Goal: Task Accomplishment & Management: Use online tool/utility

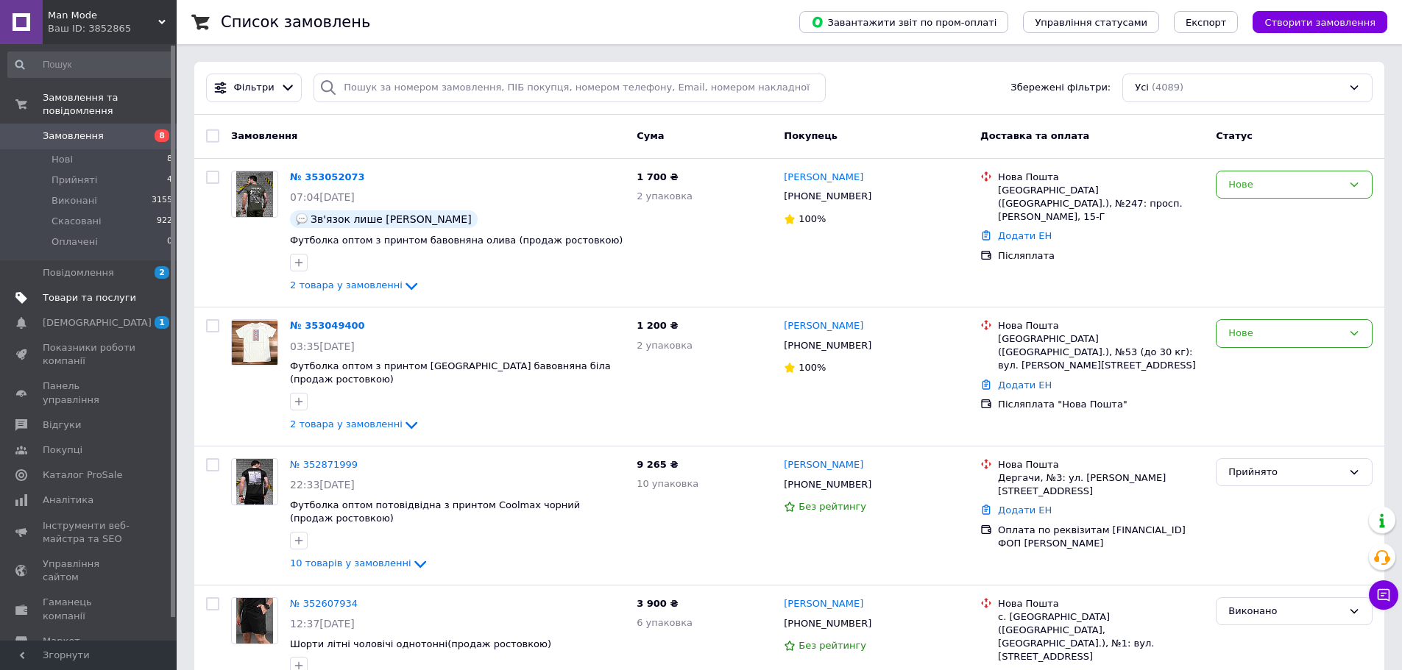
click at [68, 291] on span "Товари та послуги" at bounding box center [89, 297] width 93 height 13
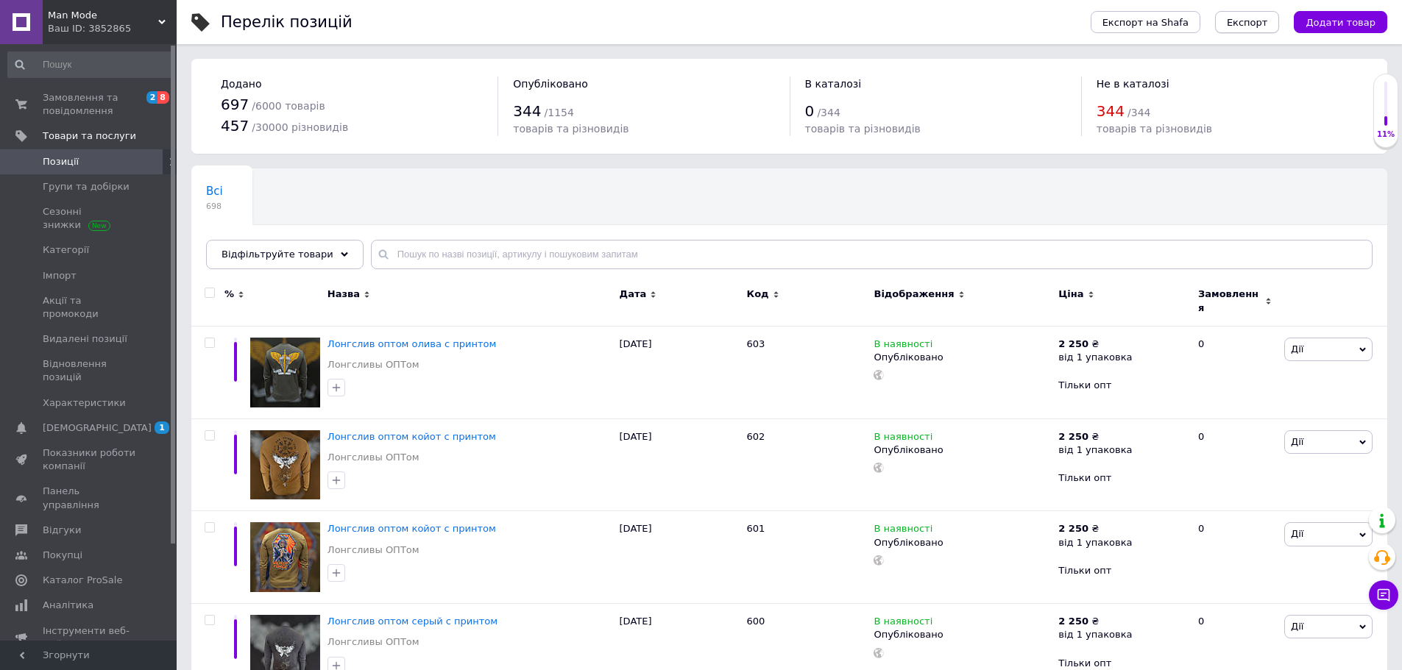
click at [1263, 25] on span "Експорт" at bounding box center [1246, 22] width 41 height 11
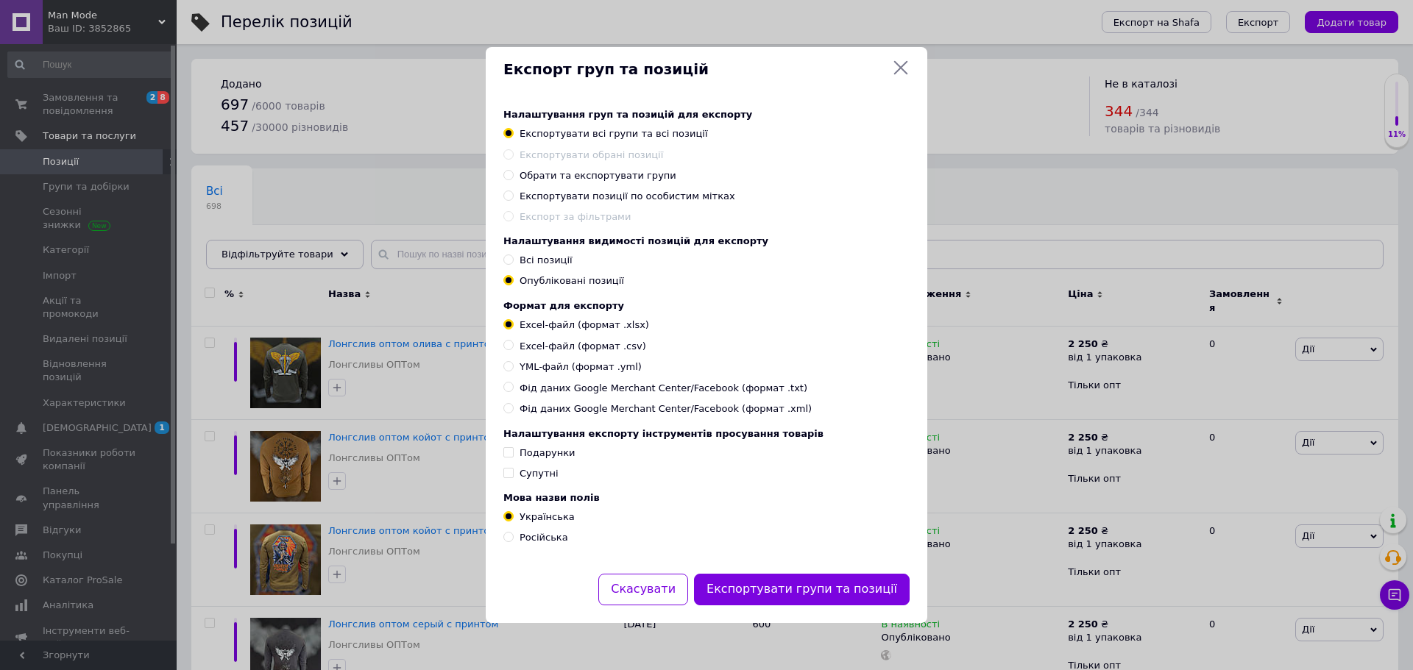
click at [631, 388] on span "Фід даних Google Merchant Center/Facebook (формат .txt)" at bounding box center [663, 388] width 288 height 13
click at [513, 388] on input "Фід даних Google Merchant Center/Facebook (формат .txt)" at bounding box center [508, 387] width 10 height 10
radio input "true"
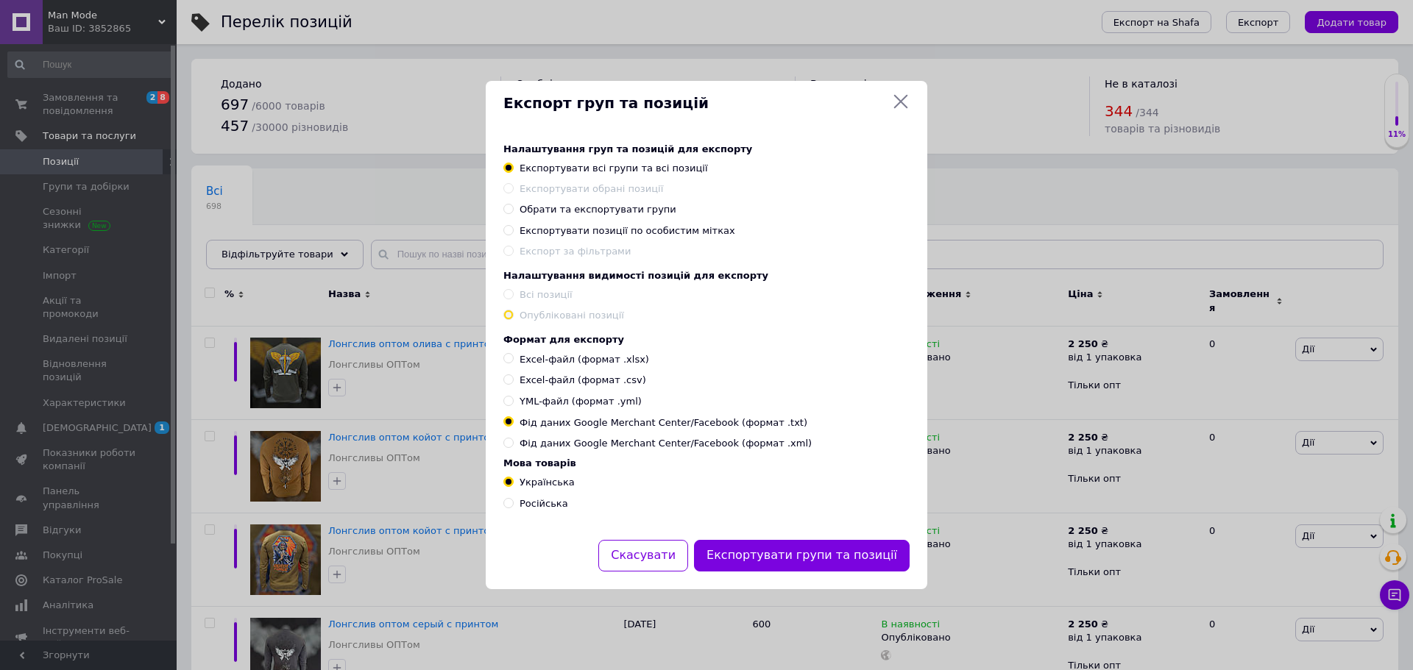
click at [899, 97] on icon at bounding box center [901, 102] width 14 height 14
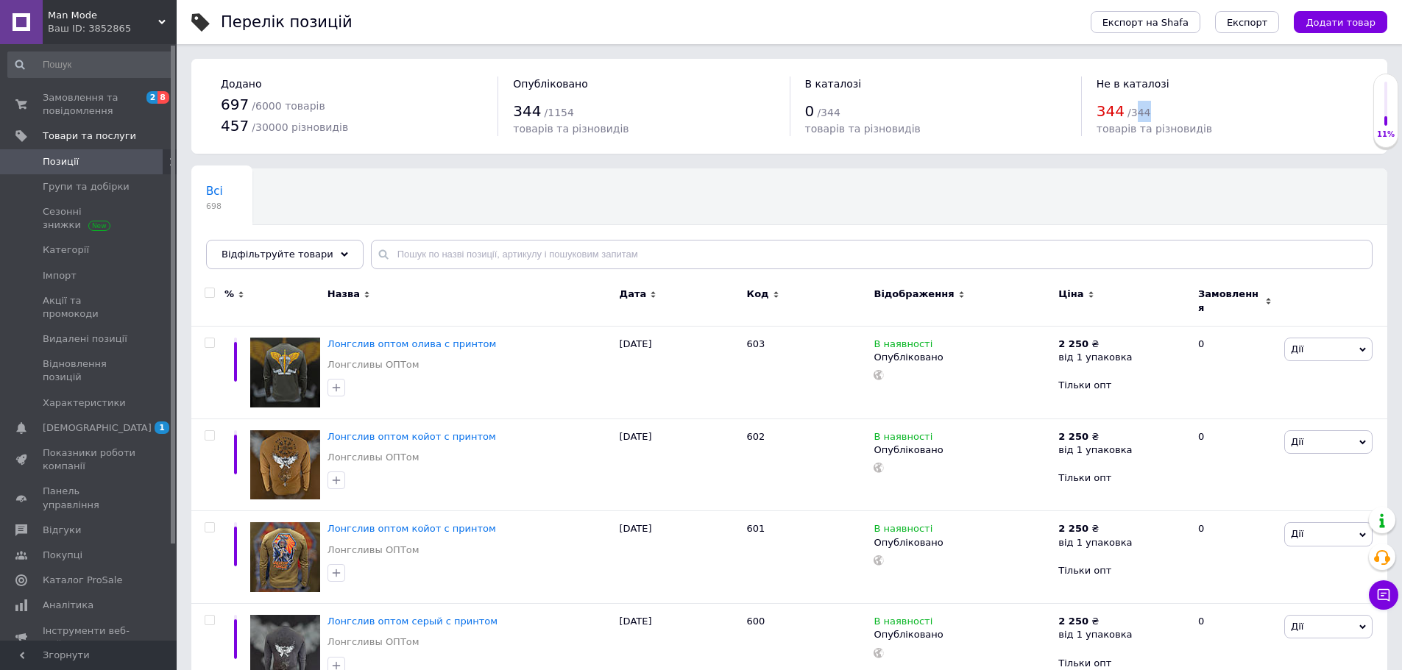
drag, startPoint x: 1142, startPoint y: 110, endPoint x: 1132, endPoint y: 113, distance: 9.8
click at [1132, 113] on span "/ 344" at bounding box center [1138, 113] width 23 height 12
click at [1130, 113] on span "/ 344" at bounding box center [1138, 113] width 23 height 12
drag, startPoint x: 1096, startPoint y: 114, endPoint x: 1143, endPoint y: 113, distance: 47.1
click at [1143, 113] on div "344 / 344" at bounding box center [1226, 111] width 261 height 21
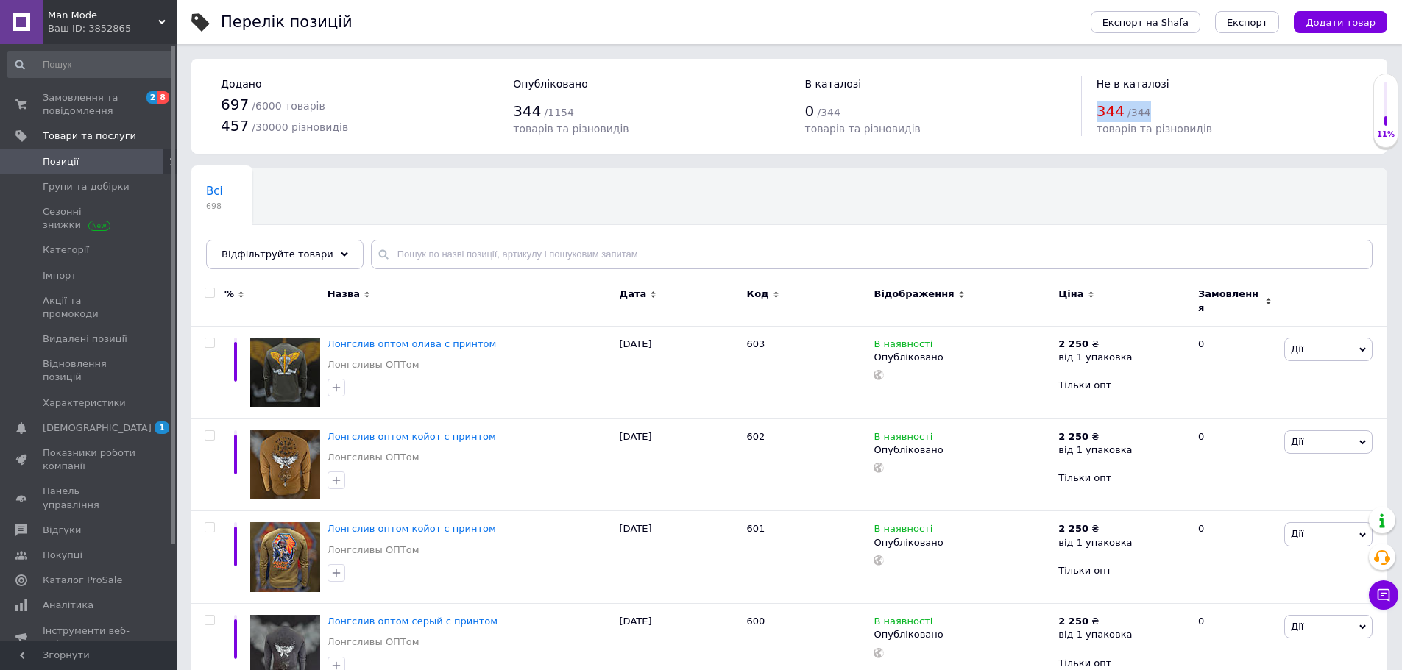
click at [1143, 113] on span "/ 344" at bounding box center [1138, 113] width 23 height 12
click at [1270, 29] on button "Експорт" at bounding box center [1247, 22] width 65 height 22
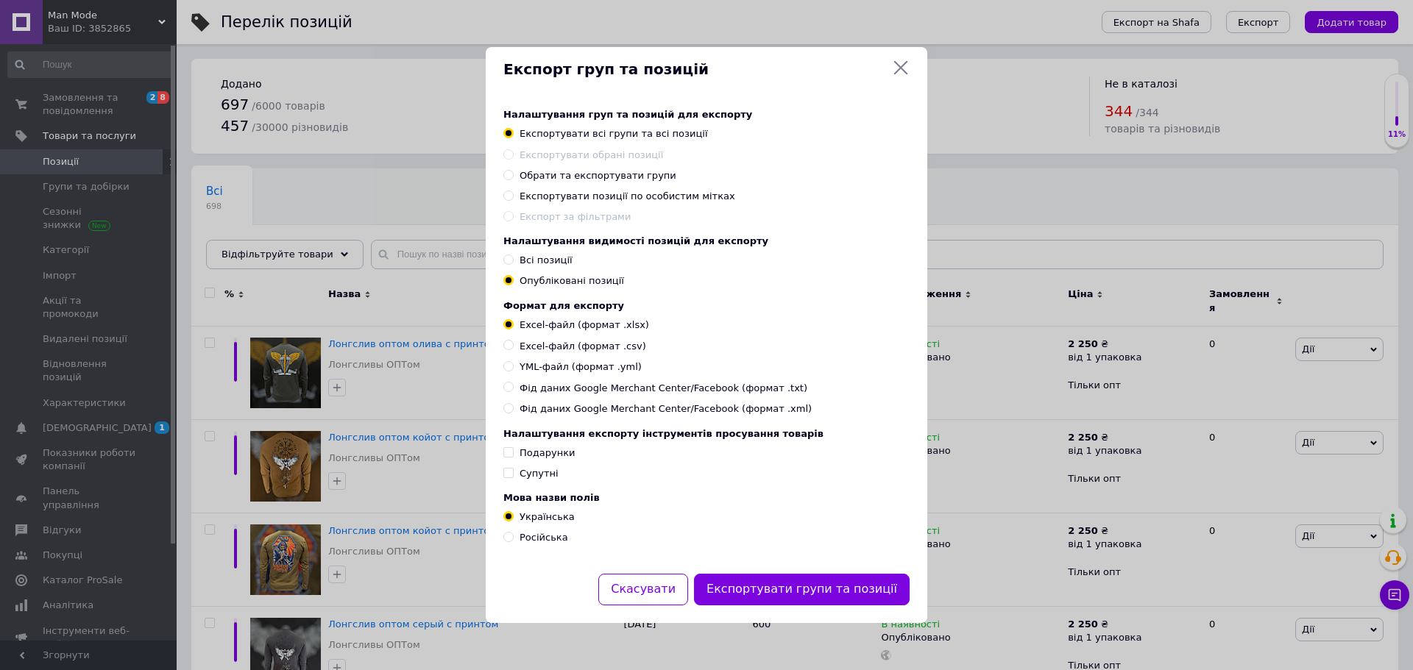
click at [511, 258] on input "Всі позиції" at bounding box center [508, 260] width 10 height 10
radio input "true"
click at [510, 170] on input "Обрати та експортувати групи" at bounding box center [508, 175] width 10 height 10
radio input "true"
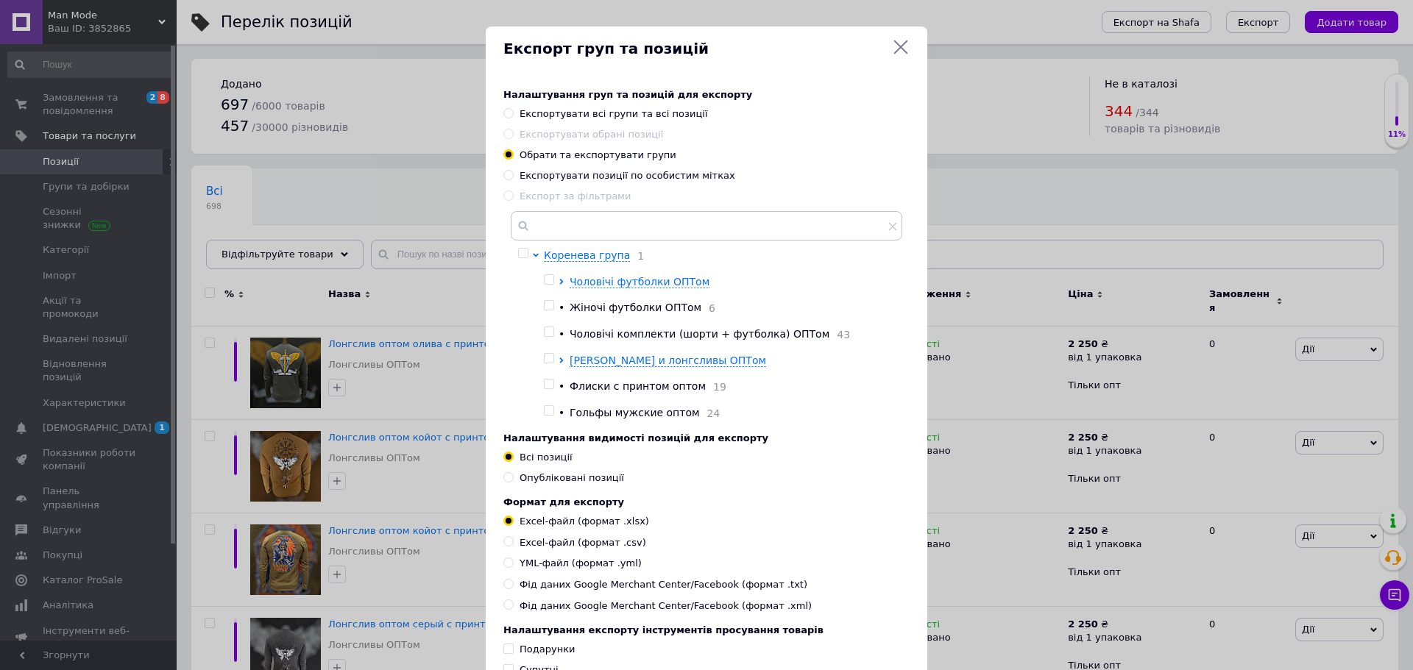
click at [504, 179] on input "Експортувати позиції по особистим мітках" at bounding box center [508, 175] width 10 height 10
radio input "true"
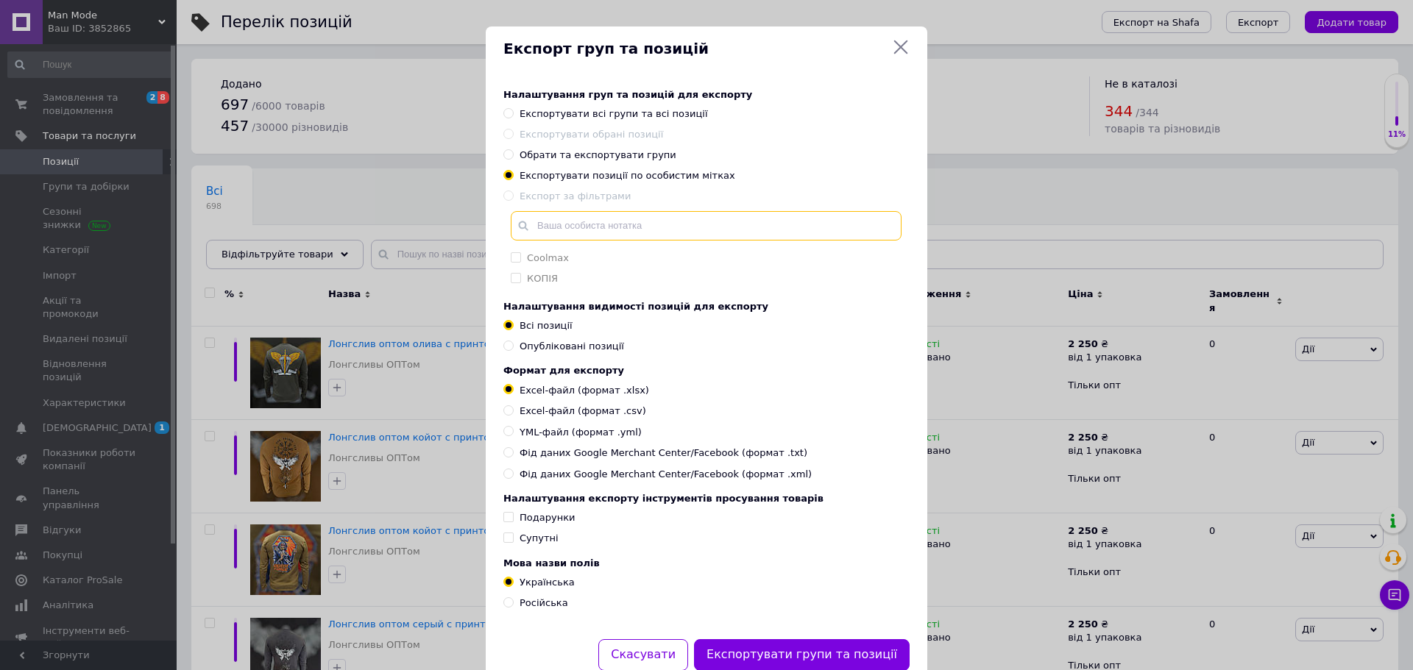
click at [592, 227] on input "text" at bounding box center [706, 225] width 391 height 29
click at [508, 115] on input "Експортувати всі групи та всі позиції" at bounding box center [508, 113] width 10 height 10
radio input "true"
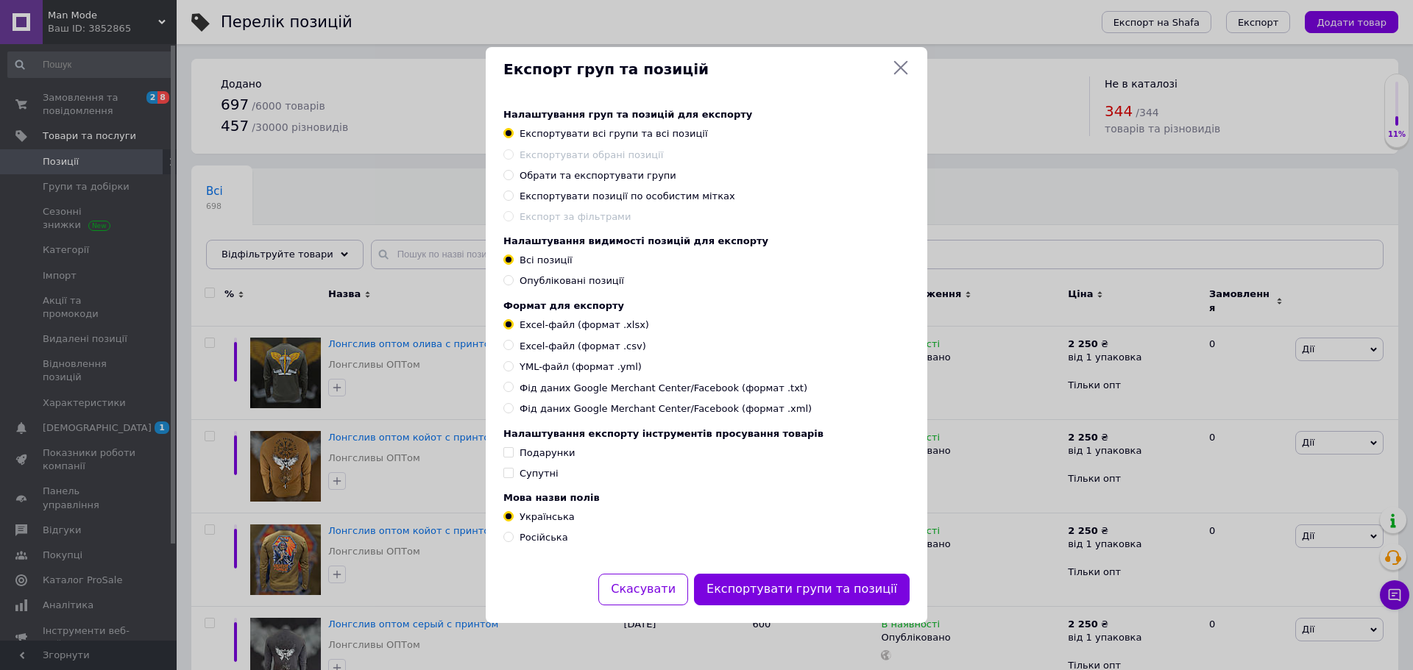
click at [908, 66] on icon at bounding box center [901, 68] width 18 height 18
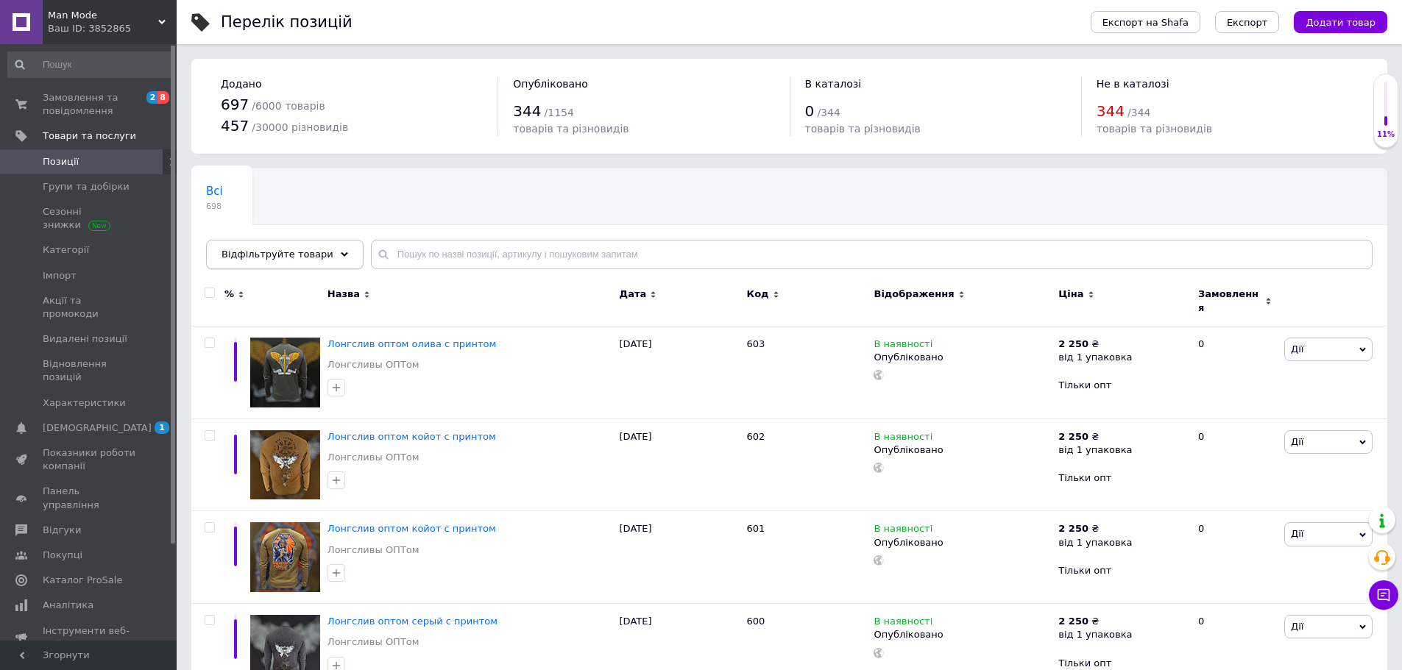
click at [341, 254] on use at bounding box center [344, 254] width 7 height 4
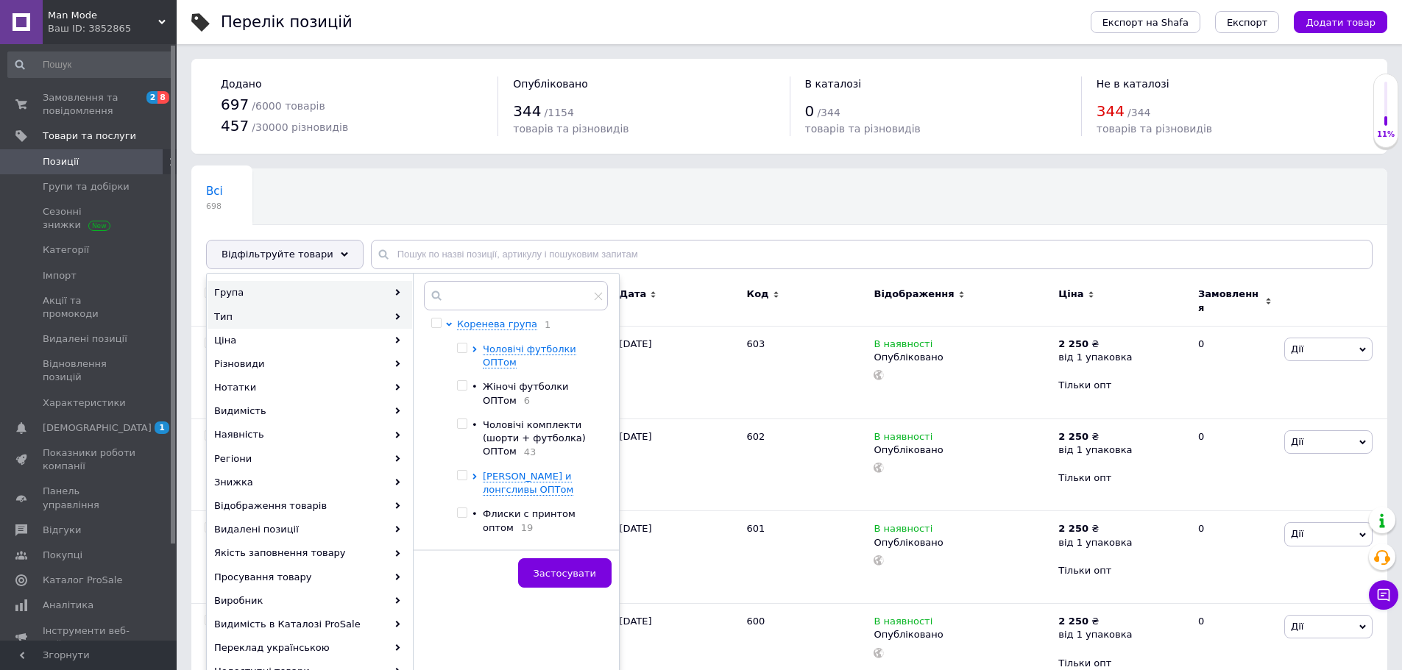
click at [394, 322] on div "Тип" at bounding box center [309, 317] width 205 height 24
click at [400, 341] on icon at bounding box center [397, 340] width 7 height 7
click at [352, 196] on div "Всі 698 Ok Відфільтровано... Зберегти" at bounding box center [286, 197] width 191 height 56
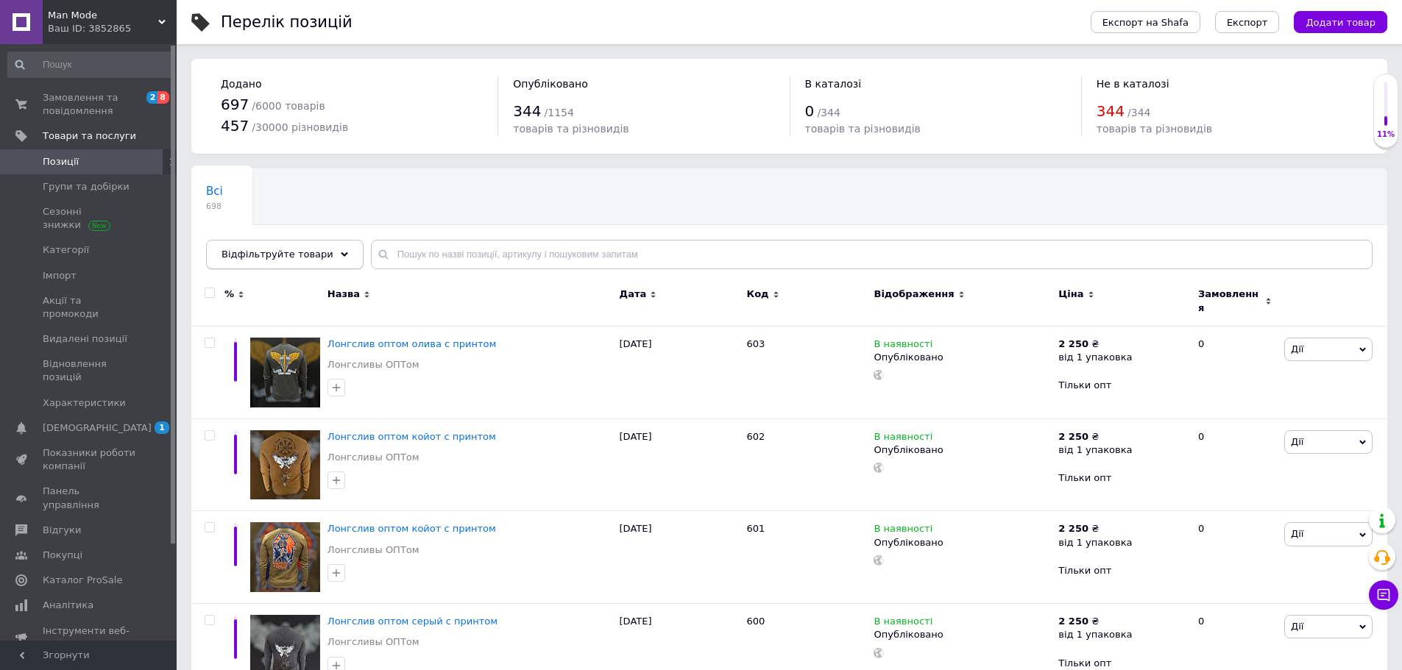
click at [326, 260] on div "Відфільтруйте товари" at bounding box center [284, 254] width 157 height 29
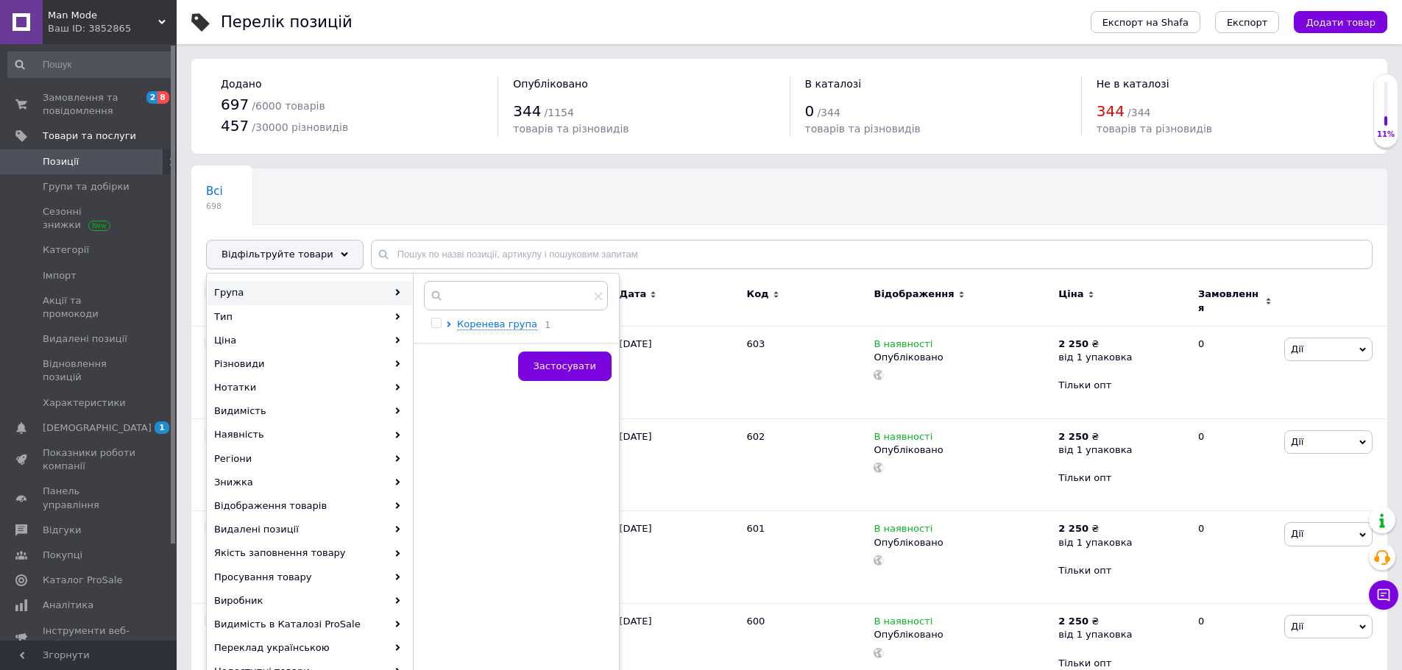
click at [341, 256] on use at bounding box center [344, 254] width 7 height 4
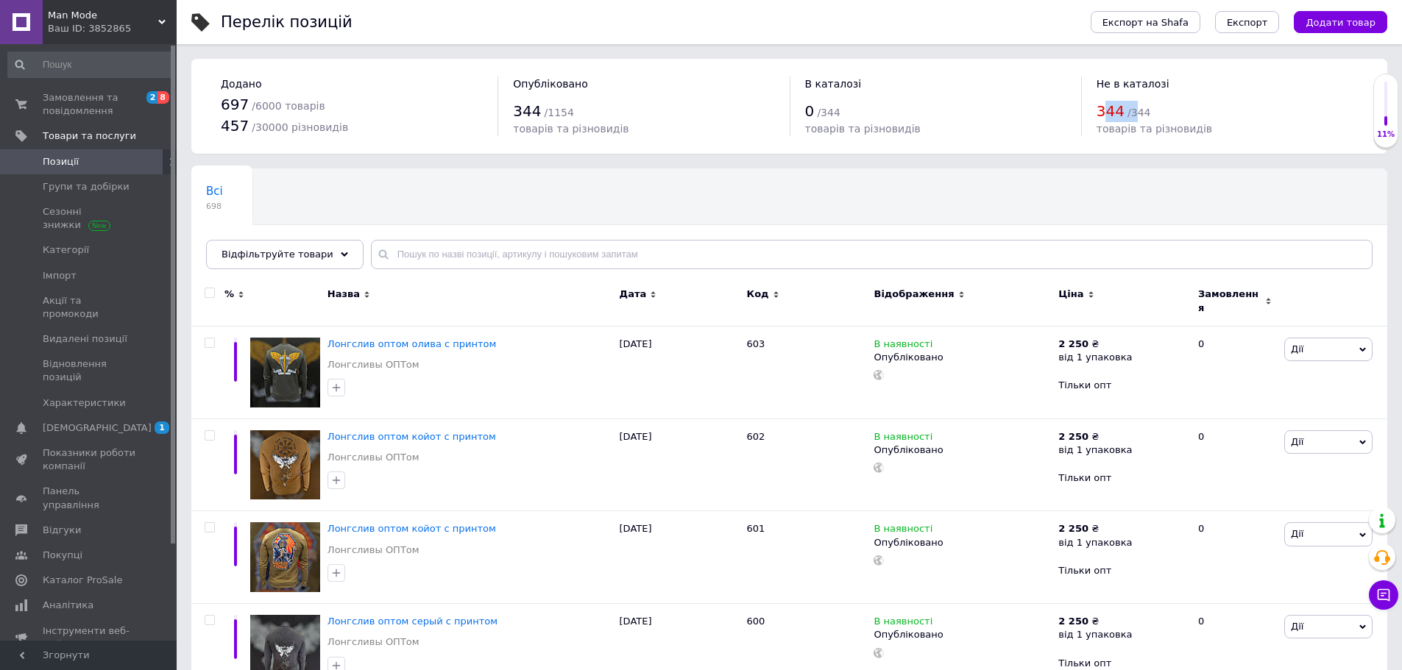
drag, startPoint x: 1108, startPoint y: 111, endPoint x: 1135, endPoint y: 111, distance: 26.5
click at [1135, 111] on div "344 / 344" at bounding box center [1226, 111] width 261 height 21
click at [1135, 111] on span "/ 344" at bounding box center [1138, 113] width 23 height 12
click at [1142, 115] on span "/ 344" at bounding box center [1138, 113] width 23 height 12
drag, startPoint x: 1128, startPoint y: 129, endPoint x: 1190, endPoint y: 133, distance: 62.6
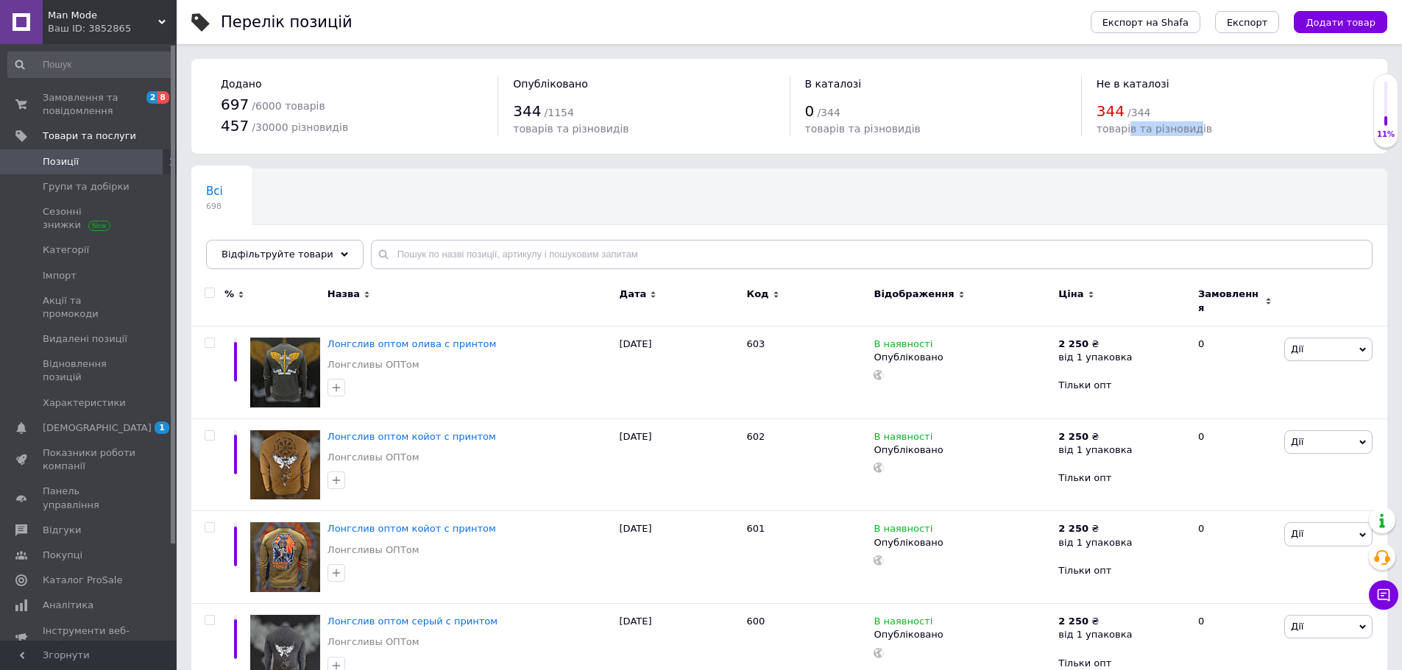
click at [1190, 133] on span "товарів та різновидів" at bounding box center [1154, 129] width 116 height 12
click at [1129, 88] on span "Не в каталозі" at bounding box center [1132, 84] width 73 height 12
drag, startPoint x: 1100, startPoint y: 81, endPoint x: 1152, endPoint y: 89, distance: 52.9
click at [1152, 89] on span "Не в каталозі" at bounding box center [1132, 84] width 73 height 12
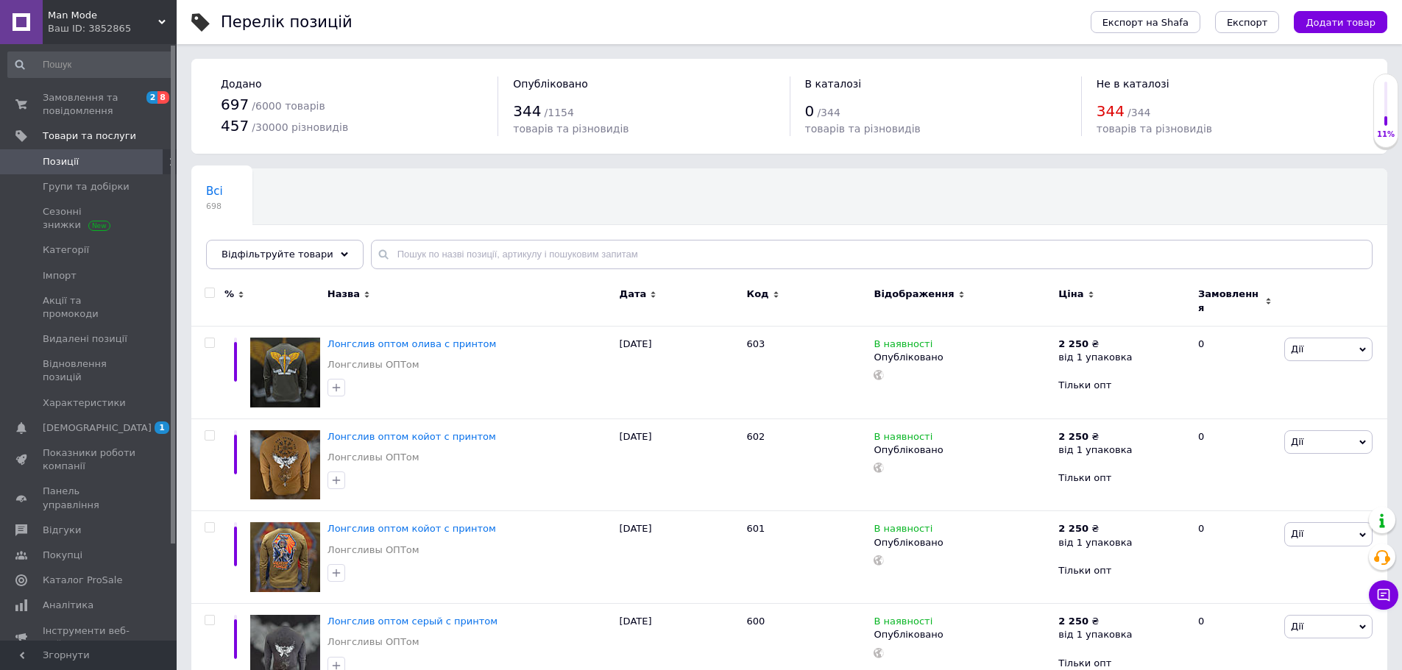
click at [1151, 101] on div "344 / 344" at bounding box center [1226, 111] width 261 height 21
drag, startPoint x: 810, startPoint y: 113, endPoint x: 851, endPoint y: 123, distance: 41.8
click at [851, 123] on div "0 / 344 товарів та різновидів" at bounding box center [935, 119] width 261 height 36
click at [839, 134] on span "товарів та різновидів" at bounding box center [863, 129] width 116 height 12
drag, startPoint x: 518, startPoint y: 113, endPoint x: 547, endPoint y: 115, distance: 28.7
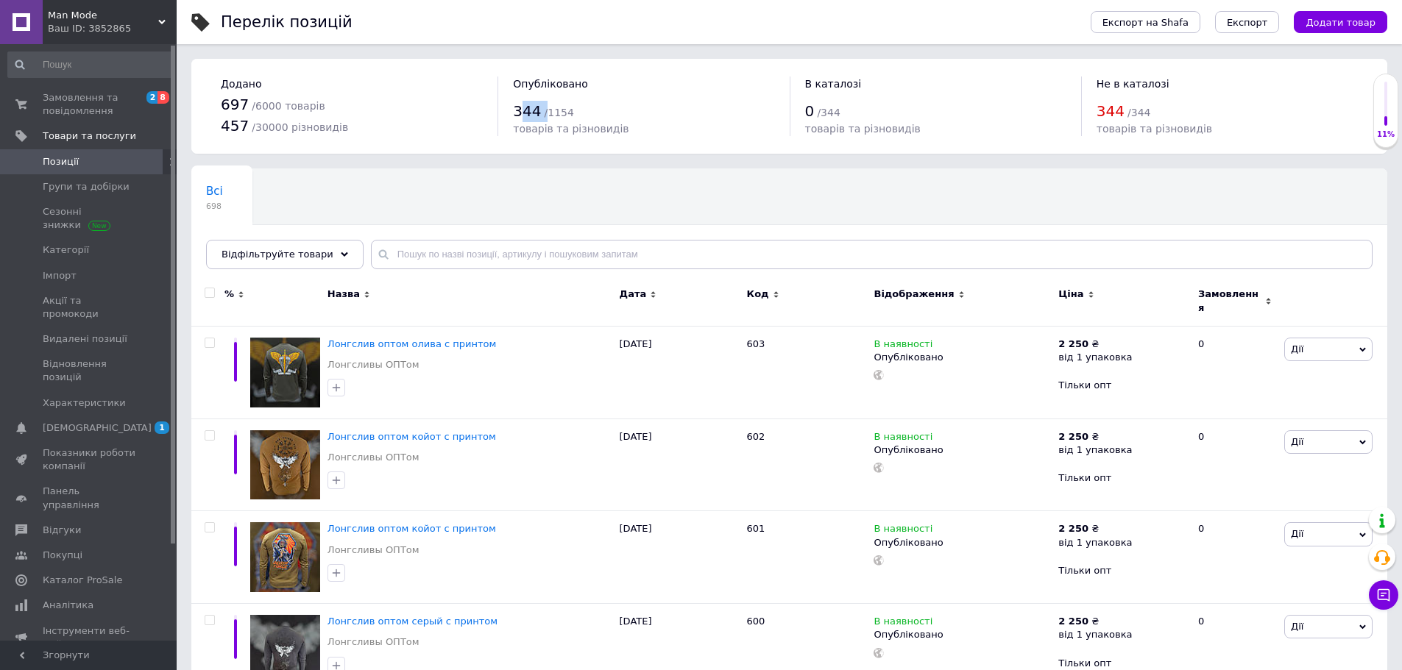
click at [547, 115] on div "344 / 1154" at bounding box center [643, 111] width 261 height 21
click at [550, 115] on span "/ 1154" at bounding box center [558, 113] width 29 height 12
drag, startPoint x: 537, startPoint y: 127, endPoint x: 583, endPoint y: 137, distance: 47.3
click at [583, 137] on div "Додано 697 / 6000 товарів 457 / 30000 різновидів Опубліковано 344 / 1154 товарі…" at bounding box center [789, 106] width 1196 height 95
click at [583, 132] on span "товарів та різновидів" at bounding box center [571, 129] width 116 height 12
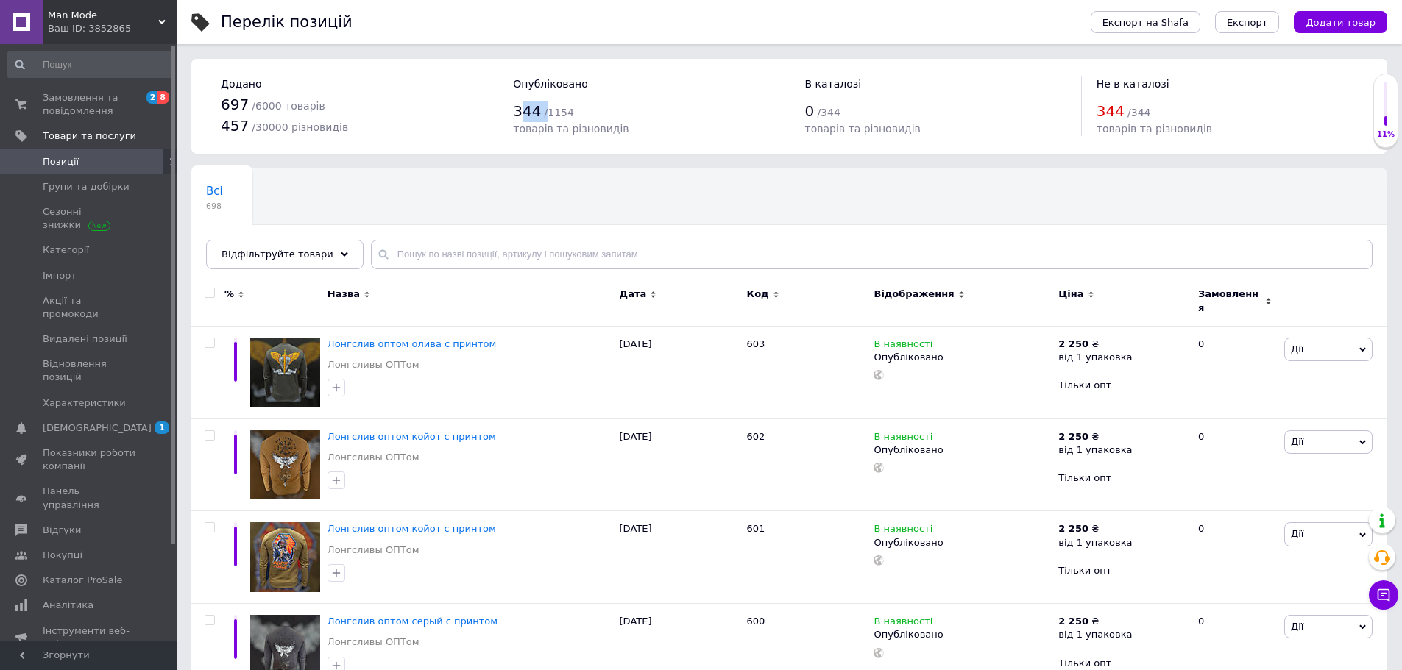
drag, startPoint x: 517, startPoint y: 110, endPoint x: 544, endPoint y: 117, distance: 28.0
click at [544, 117] on div "344 / 1154" at bounding box center [643, 111] width 261 height 21
click at [544, 117] on span "/ 1154" at bounding box center [558, 113] width 29 height 12
drag, startPoint x: 262, startPoint y: 107, endPoint x: 316, endPoint y: 107, distance: 53.7
click at [316, 107] on div "697 / 6000 товарів" at bounding box center [352, 104] width 262 height 21
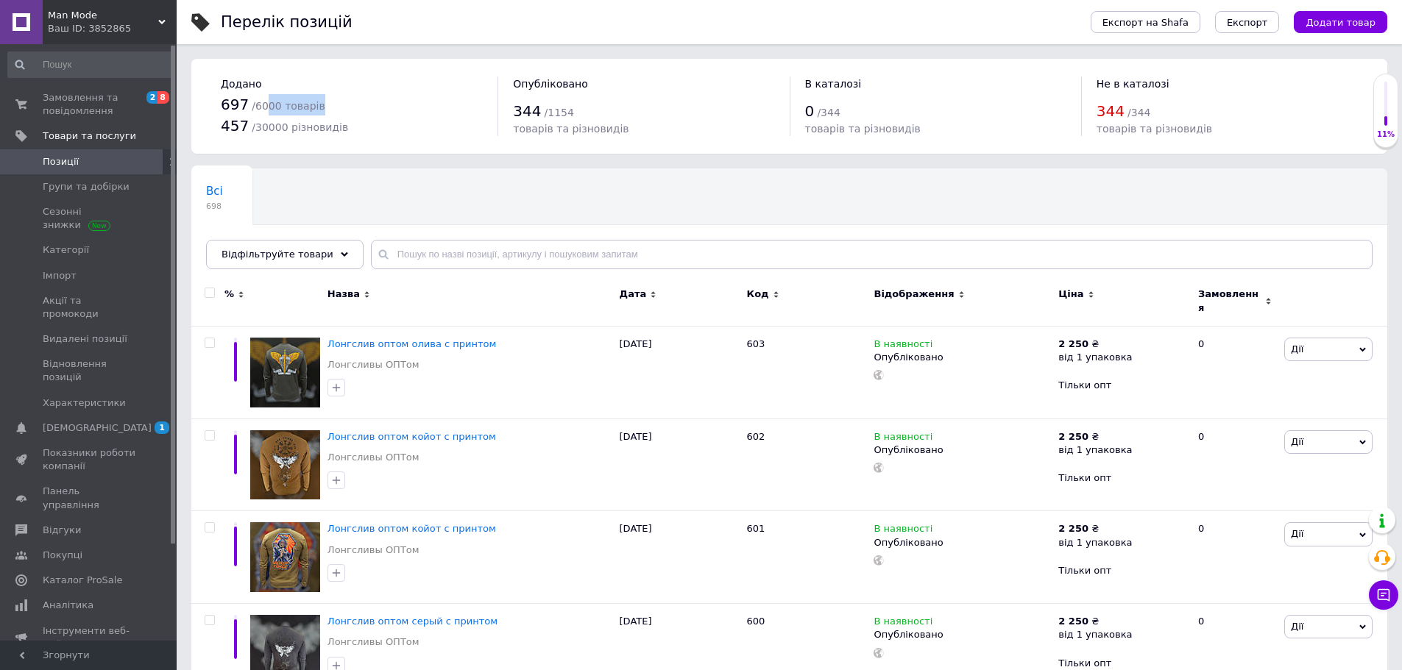
click at [316, 108] on div "697 / 6000 товарів" at bounding box center [352, 104] width 262 height 21
drag, startPoint x: 271, startPoint y: 132, endPoint x: 327, endPoint y: 133, distance: 56.7
click at [327, 133] on span "/ 30000 різновидів" at bounding box center [300, 127] width 96 height 12
click at [1264, 17] on span "Експорт" at bounding box center [1246, 22] width 41 height 11
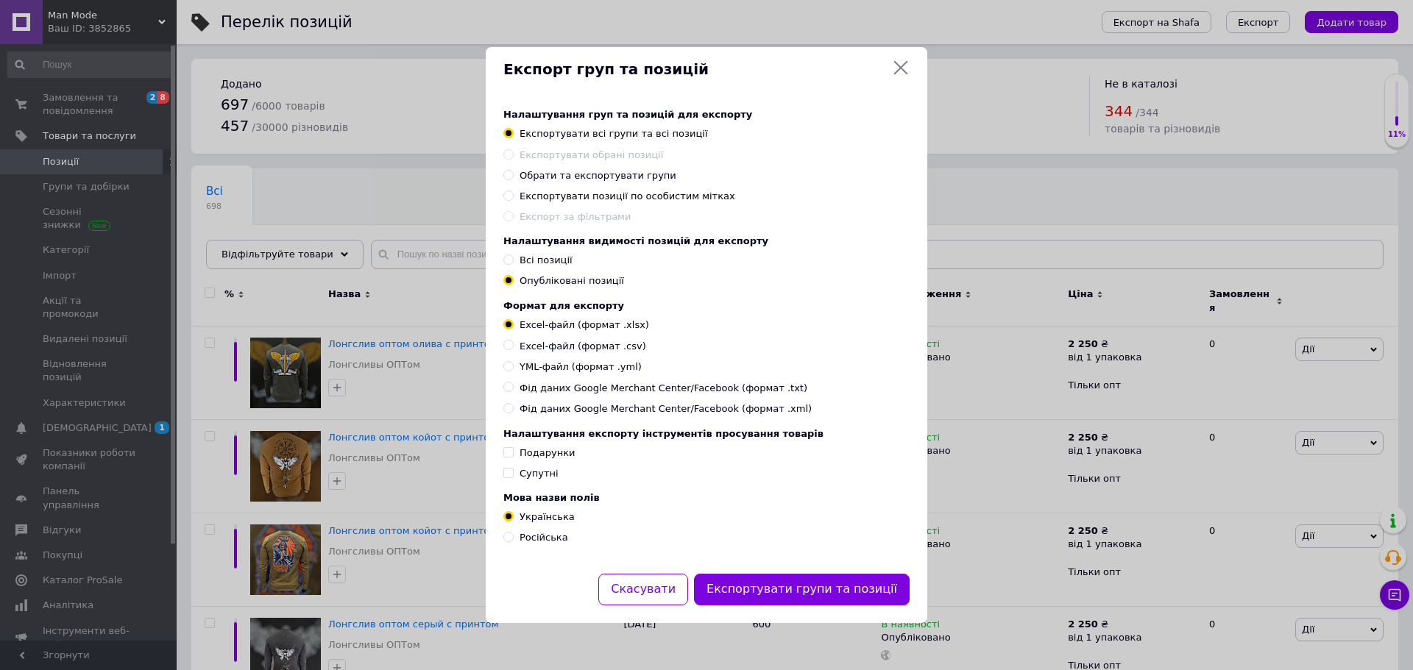
click at [603, 412] on span "Фід даних Google Merchant Center/Facebook (формат .xml)" at bounding box center [665, 408] width 292 height 13
click at [513, 412] on input "Фід даних Google Merchant Center/Facebook (формат .xml)" at bounding box center [508, 408] width 10 height 10
radio input "true"
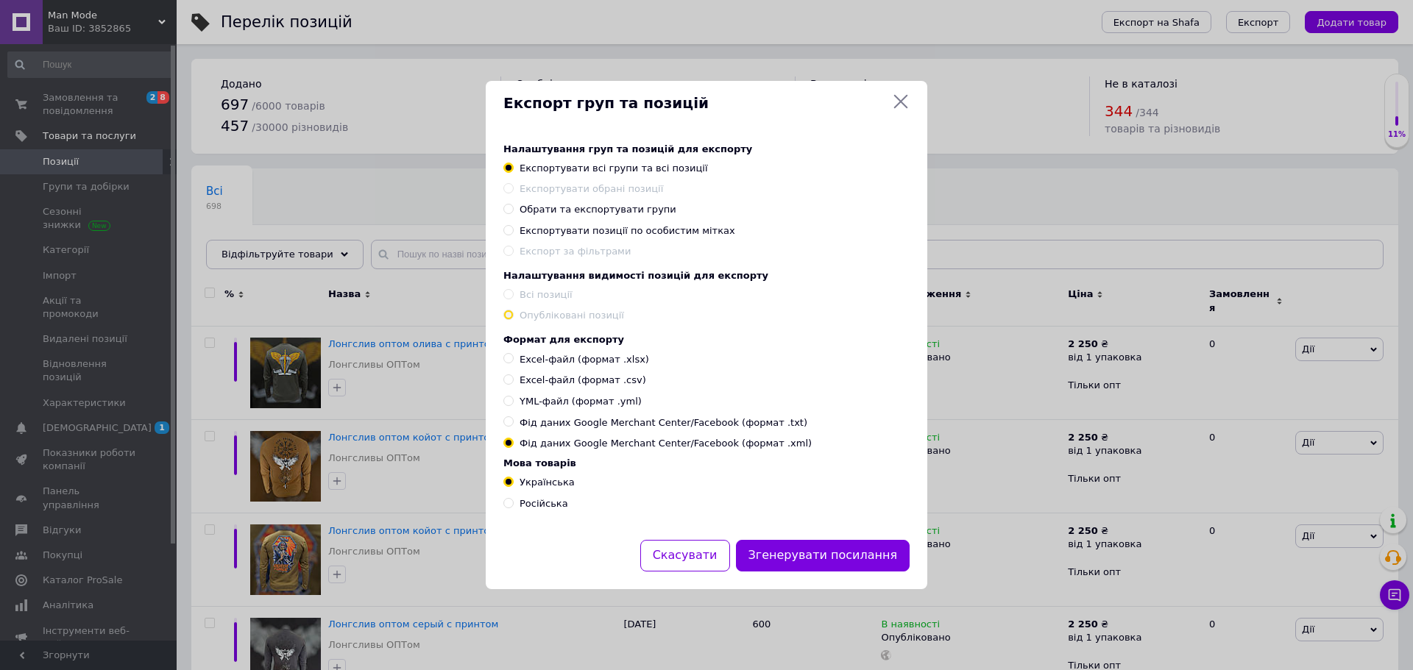
click at [513, 313] on span at bounding box center [508, 315] width 10 height 10
click at [510, 357] on input "Excel-файл (формат .xlsx)" at bounding box center [508, 358] width 10 height 10
radio input "true"
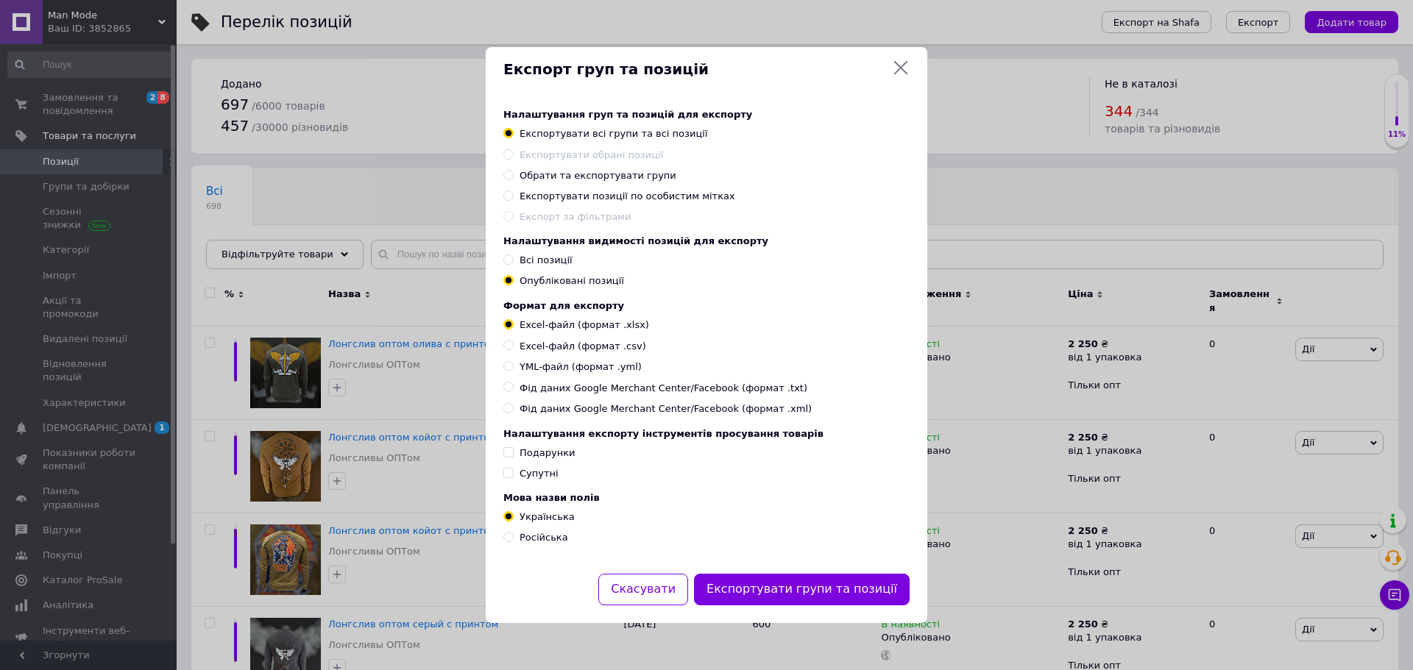
click at [513, 259] on span at bounding box center [508, 260] width 10 height 10
click at [513, 259] on input "Всі позиції" at bounding box center [508, 260] width 10 height 10
radio input "true"
click at [513, 413] on span at bounding box center [508, 408] width 10 height 10
click at [513, 413] on input "Фід даних Google Merchant Center/Facebook (формат .xml)" at bounding box center [508, 408] width 10 height 10
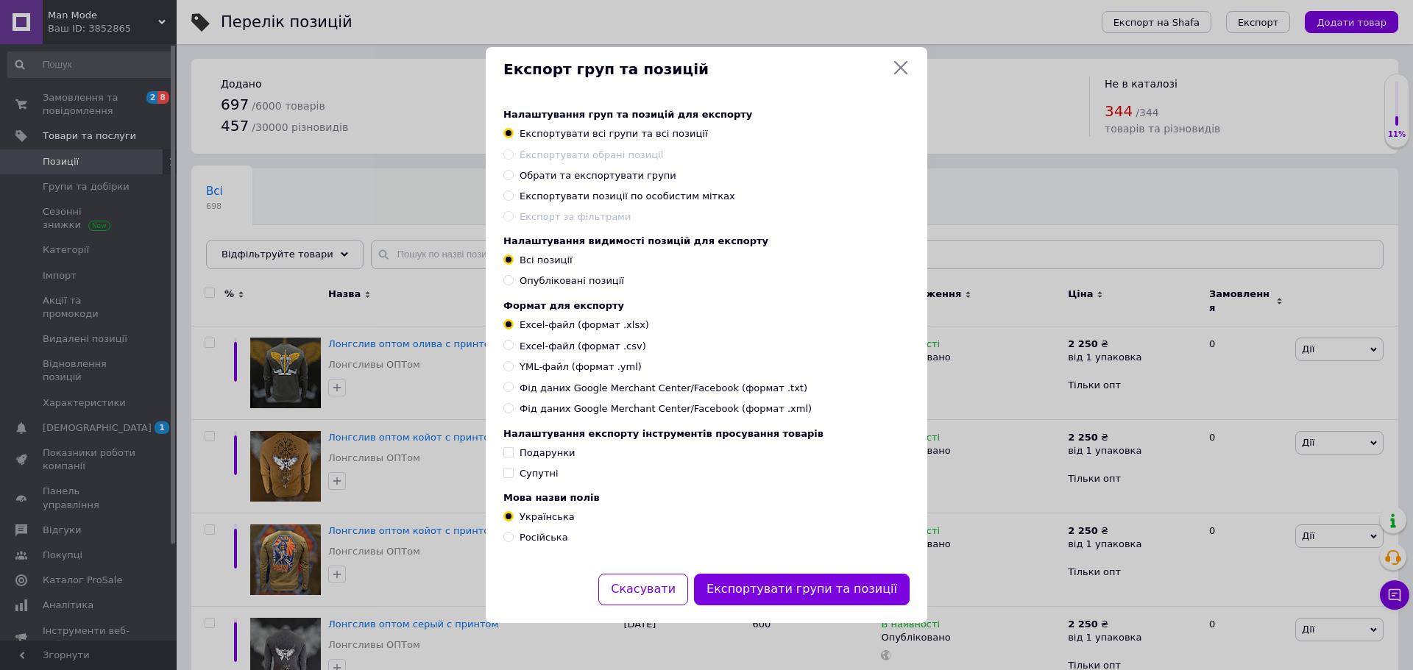
radio input "true"
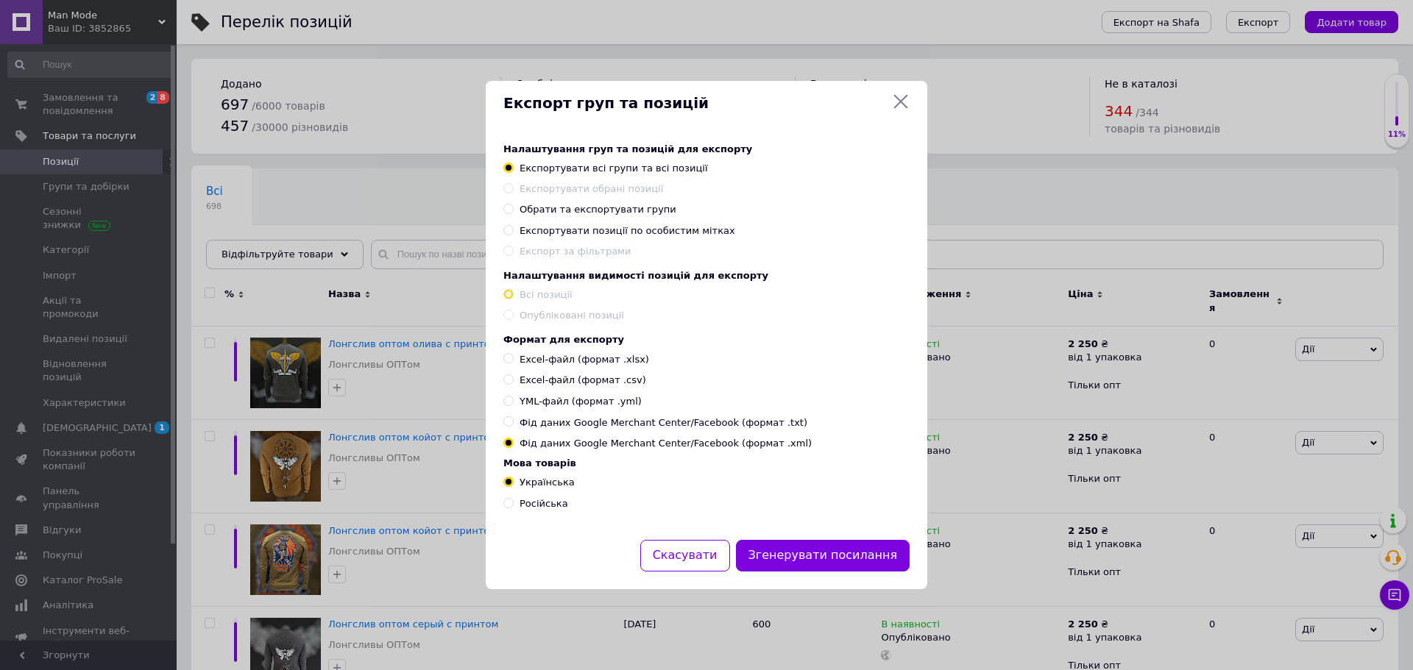
click at [511, 426] on input "Фід даних Google Merchant Center/Facebook (формат .txt)" at bounding box center [508, 421] width 10 height 10
radio input "true"
click at [511, 447] on input "Фід даних Google Merchant Center/Facebook (формат .xml)" at bounding box center [508, 443] width 10 height 10
radio input "true"
click at [505, 355] on input "Excel-файл (формат .xlsx)" at bounding box center [508, 358] width 10 height 10
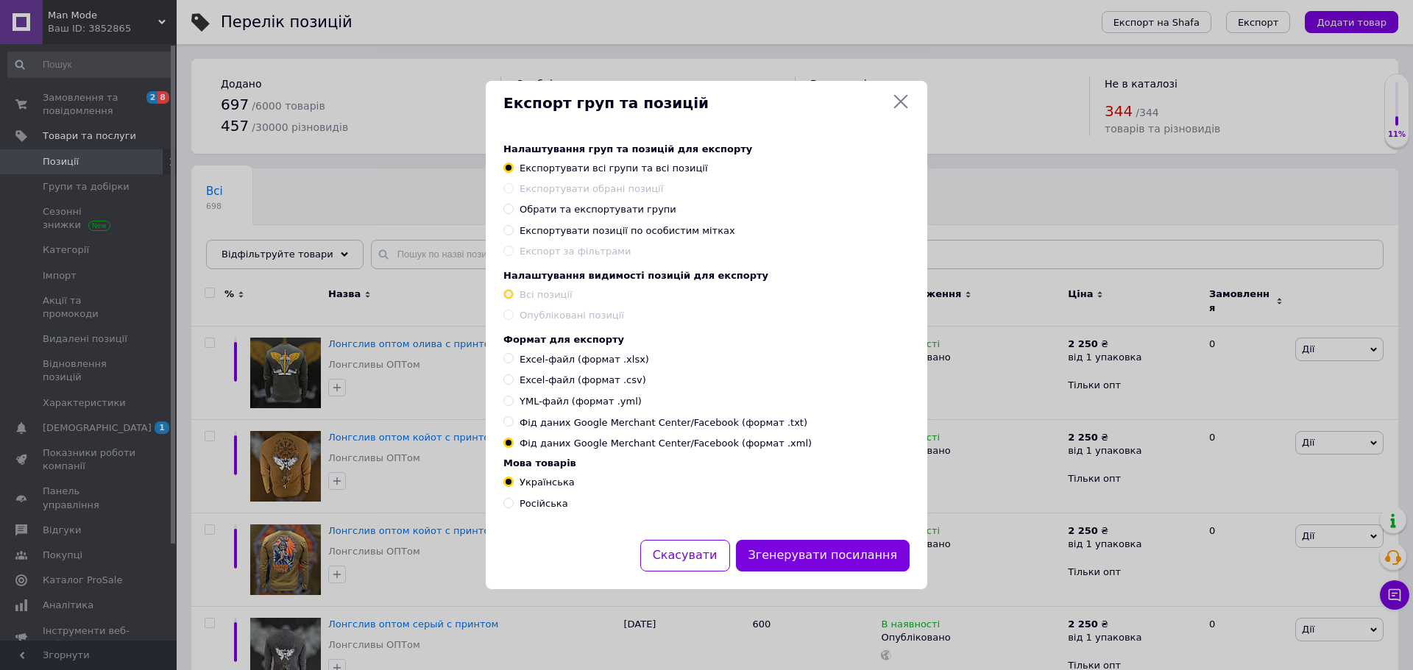
radio input "true"
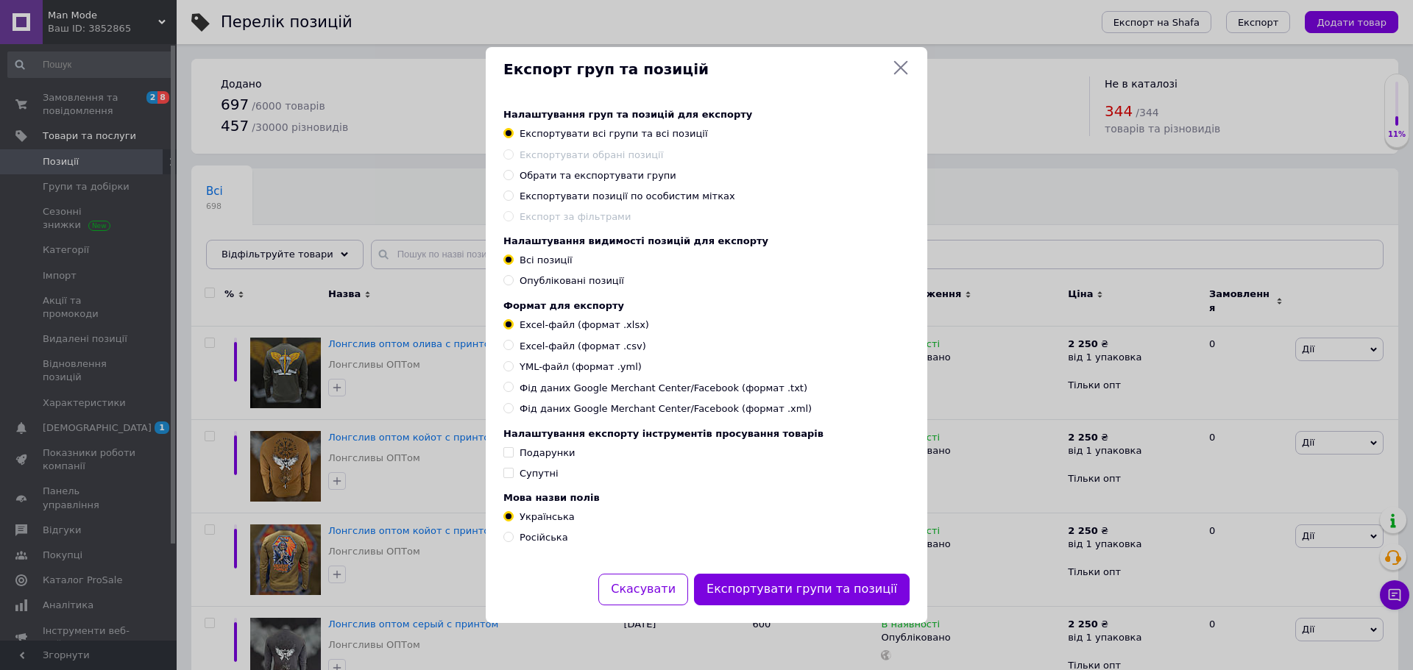
click at [508, 281] on input "Опубліковані позиції" at bounding box center [508, 280] width 10 height 10
radio input "true"
click at [609, 414] on span "Фід даних Google Merchant Center/Facebook (формат .xml)" at bounding box center [665, 408] width 292 height 13
click at [513, 413] on input "Фід даних Google Merchant Center/Facebook (формат .xml)" at bounding box center [508, 408] width 10 height 10
radio input "true"
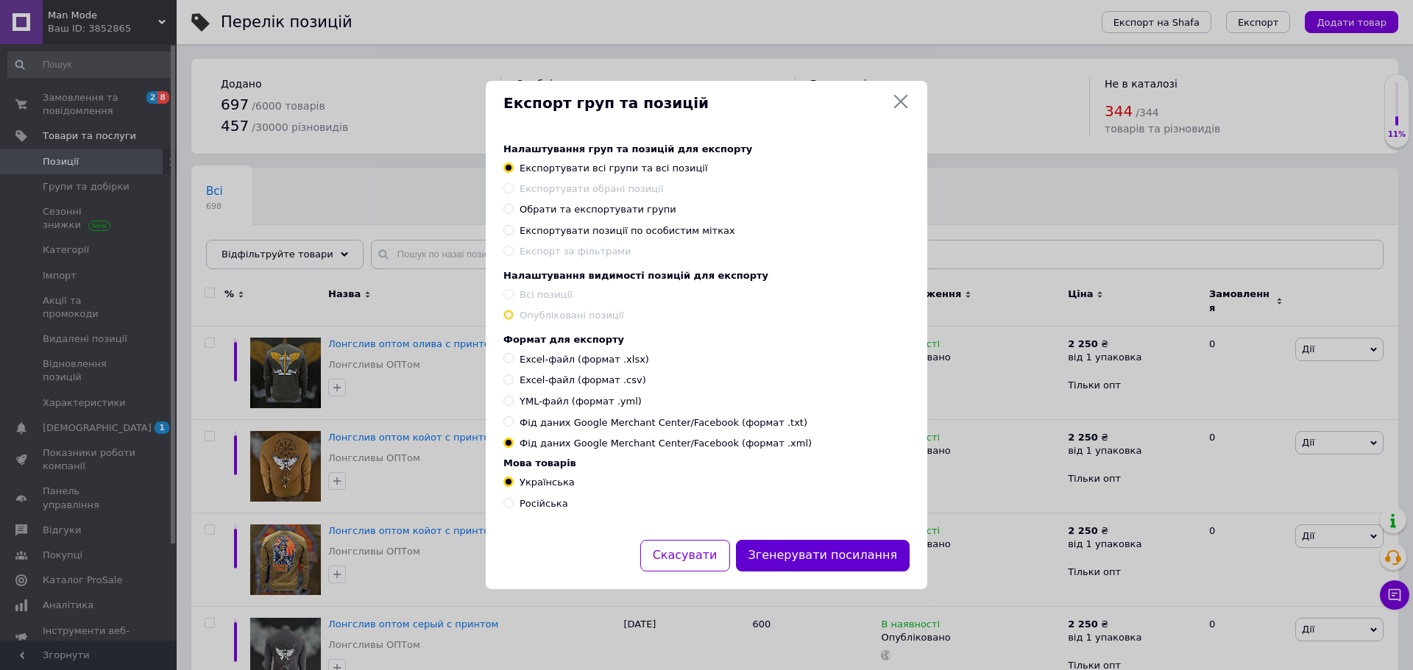
click at [826, 559] on button "Згенерувати посилання" at bounding box center [823, 556] width 174 height 32
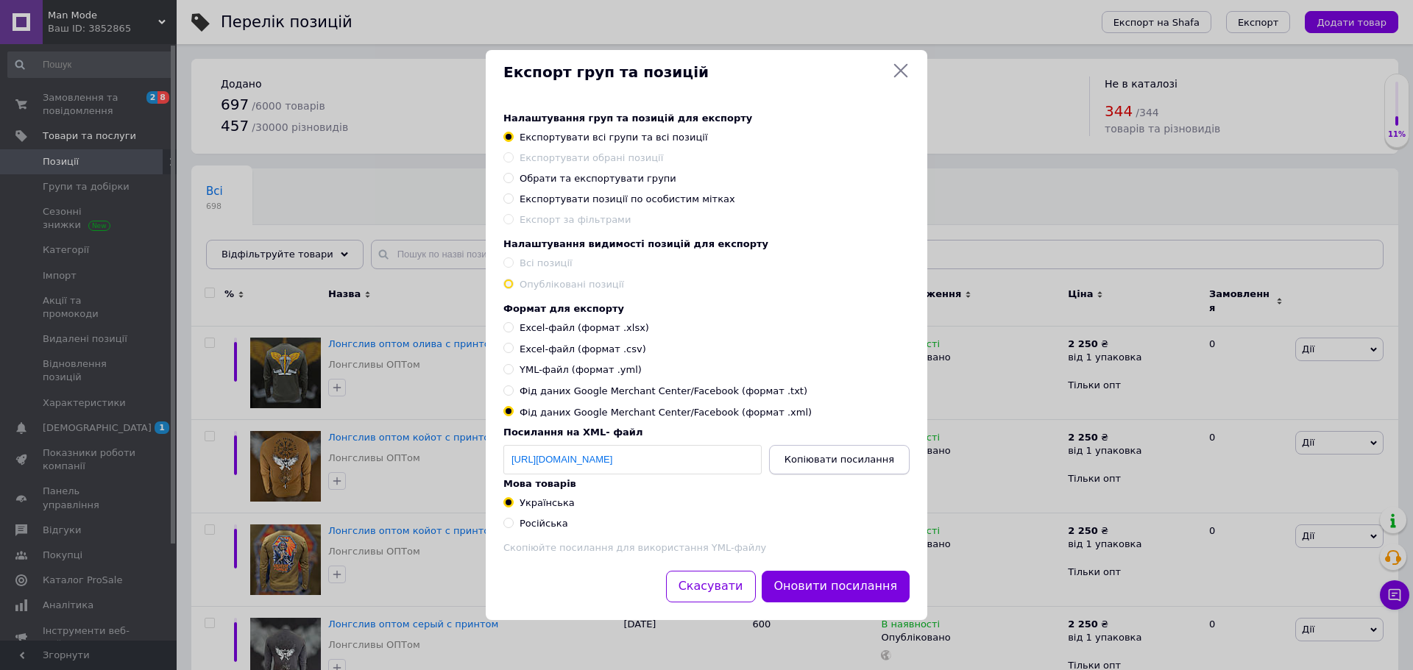
click at [810, 464] on span "Копіювати посилання" at bounding box center [839, 459] width 110 height 11
click at [551, 529] on span "Російська" at bounding box center [543, 523] width 49 height 11
click at [513, 528] on input "Російська" at bounding box center [508, 523] width 10 height 10
radio input "true"
click at [840, 592] on button "Оновити посилання" at bounding box center [835, 587] width 149 height 32
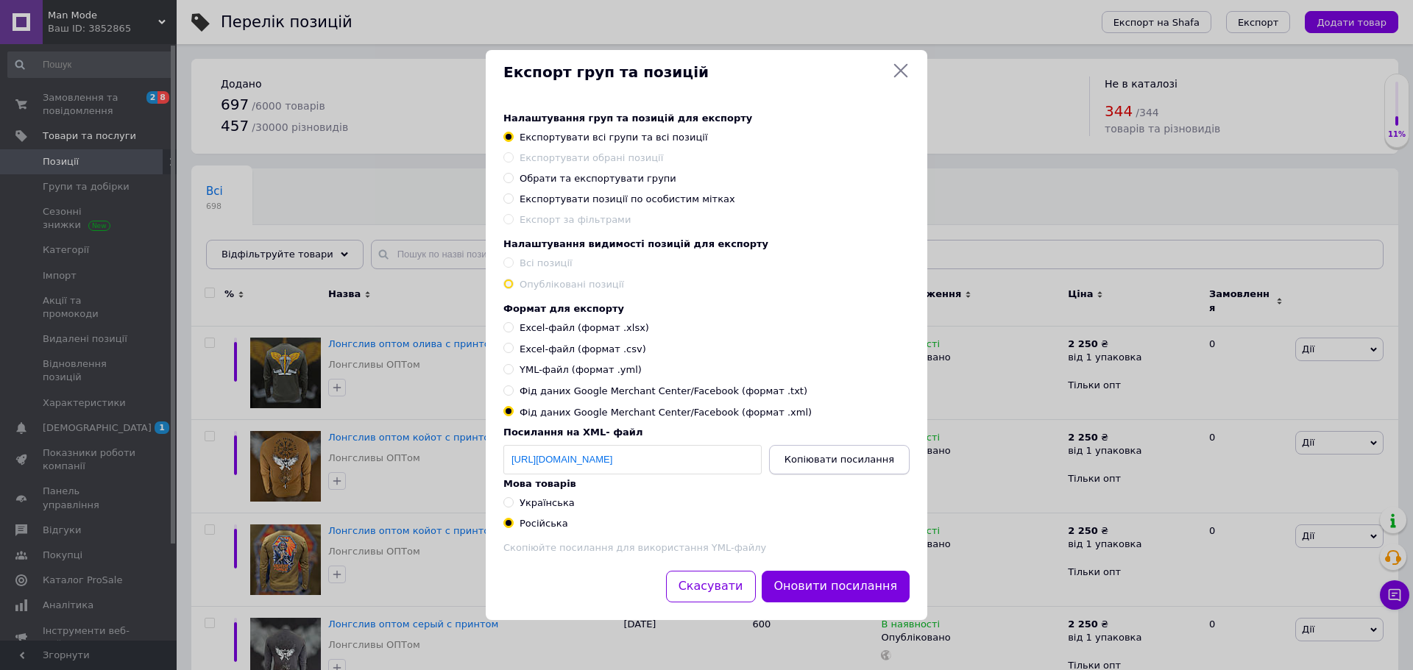
click at [838, 461] on span "Копіювати посилання" at bounding box center [839, 459] width 110 height 11
click at [508, 324] on input "Excel-файл (формат .xlsx)" at bounding box center [508, 327] width 10 height 10
radio input "true"
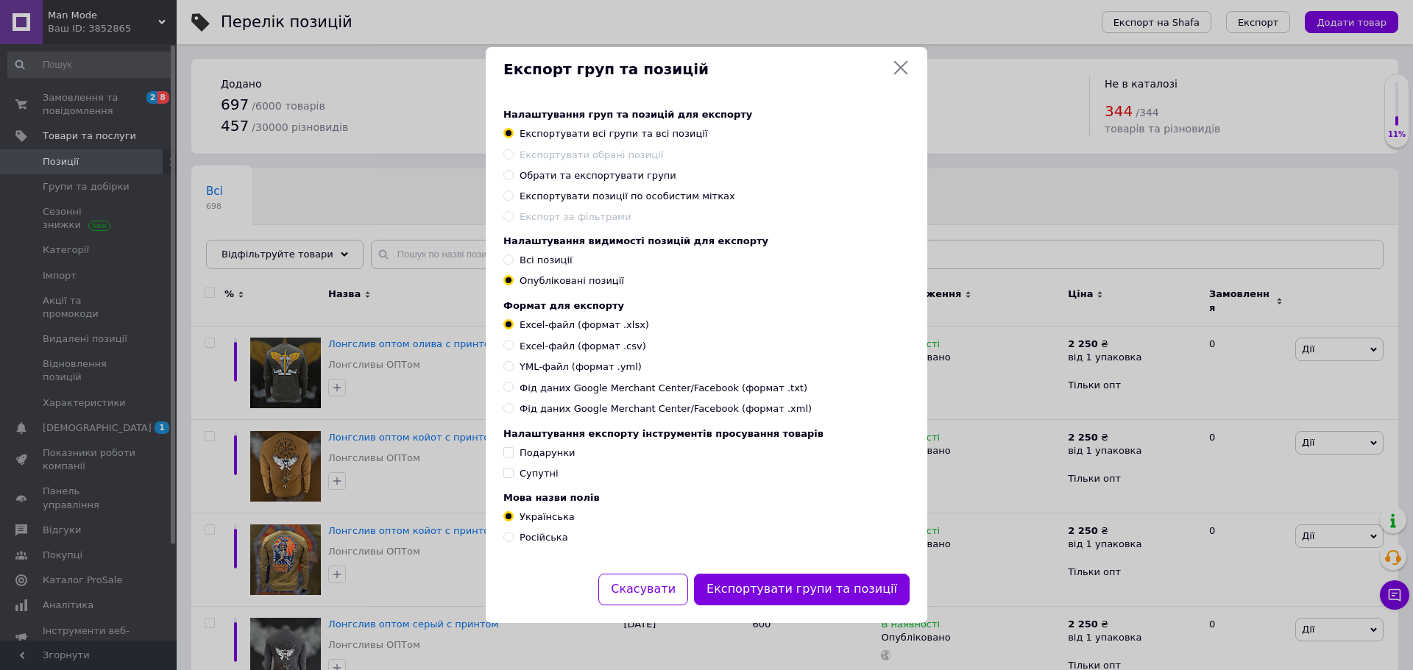
click at [901, 63] on icon at bounding box center [901, 67] width 14 height 14
